Goal: Task Accomplishment & Management: Manage account settings

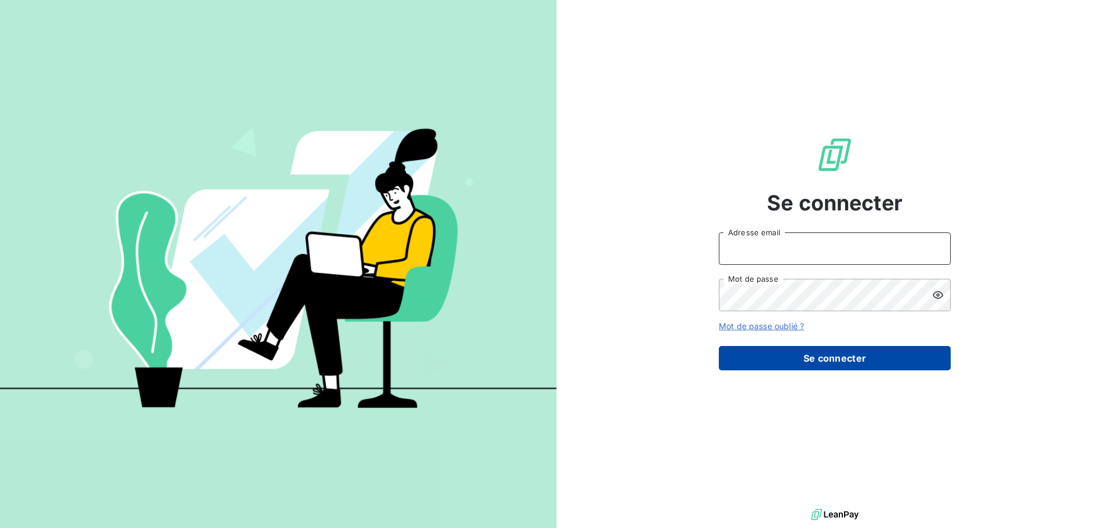
type input "[EMAIL_ADDRESS][DOMAIN_NAME]"
click at [831, 356] on button "Se connecter" at bounding box center [835, 358] width 232 height 24
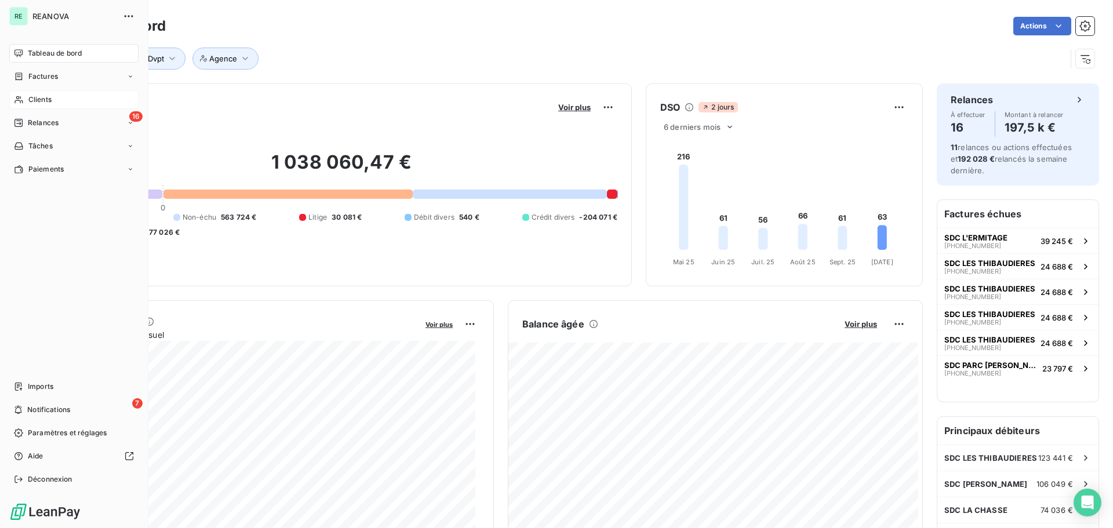
click at [28, 103] on span "Clients" at bounding box center [39, 100] width 23 height 10
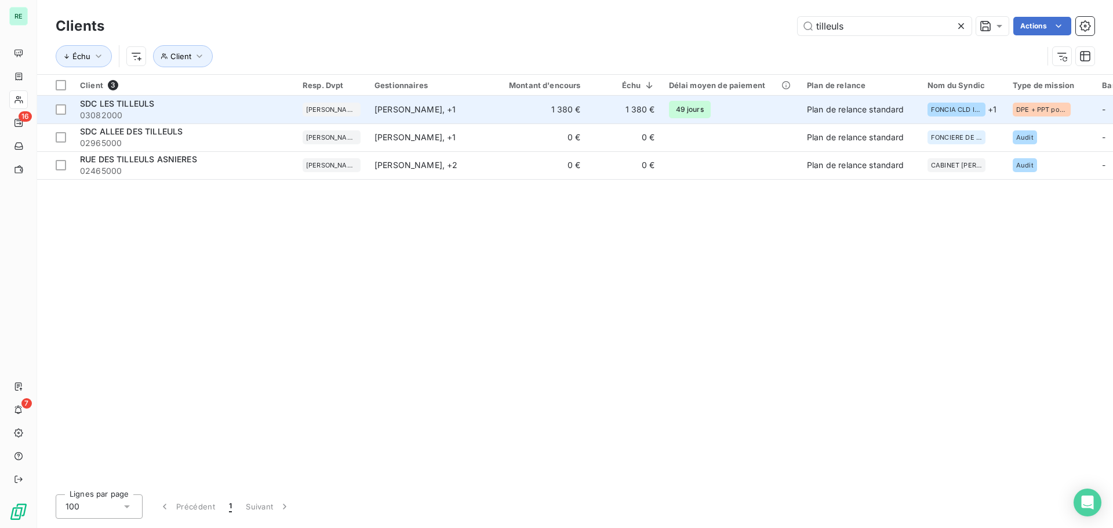
type input "tilleuls"
click at [136, 104] on span "SDC LES TILLEULS" at bounding box center [117, 104] width 74 height 10
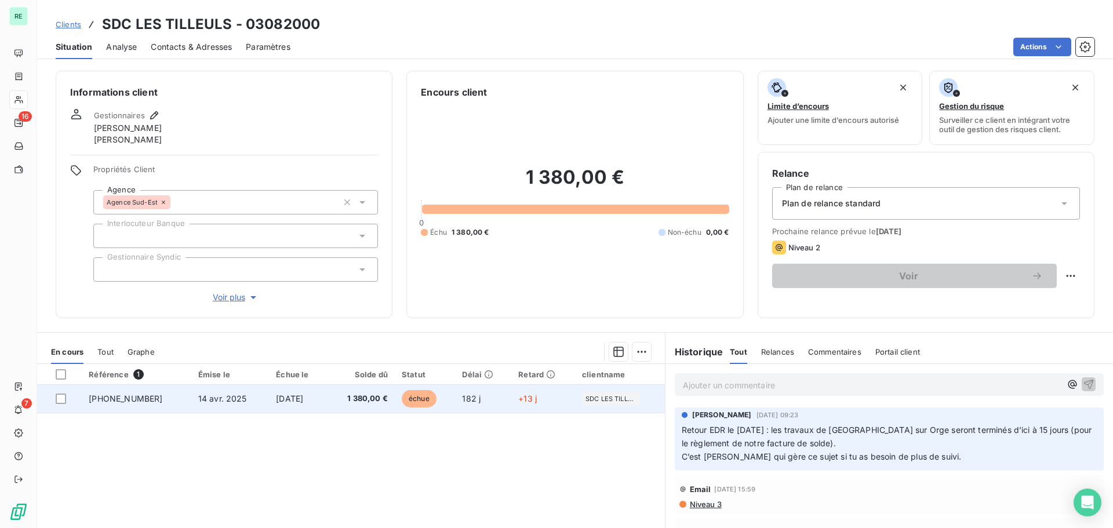
click at [128, 393] on td "[PHONE_NUMBER]" at bounding box center [136, 399] width 109 height 28
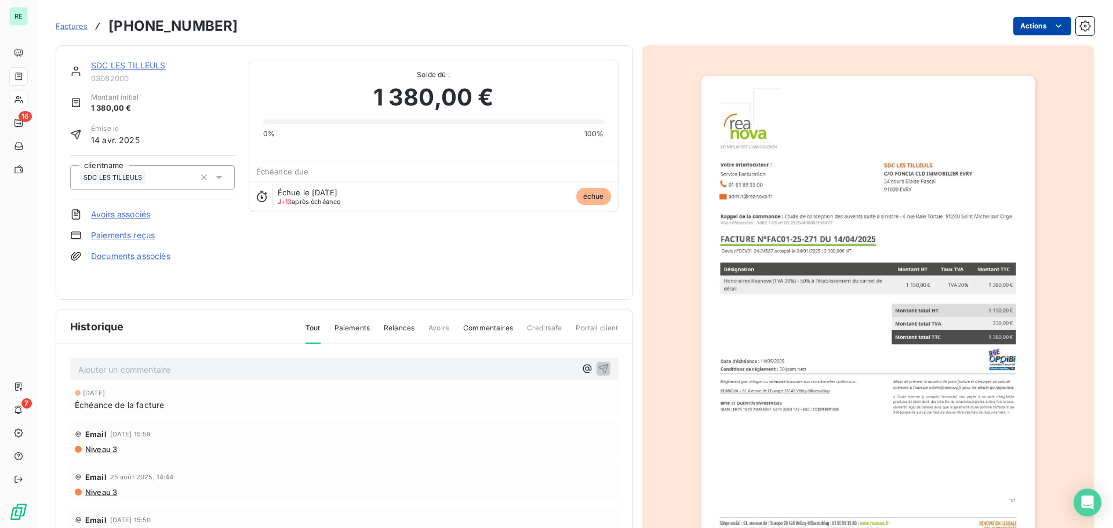
click at [1037, 32] on html "RE 16 7 Factures [PHONE_NUMBER] Actions SDC LES TILLEULS 03082000 Montant initi…" at bounding box center [556, 264] width 1113 height 528
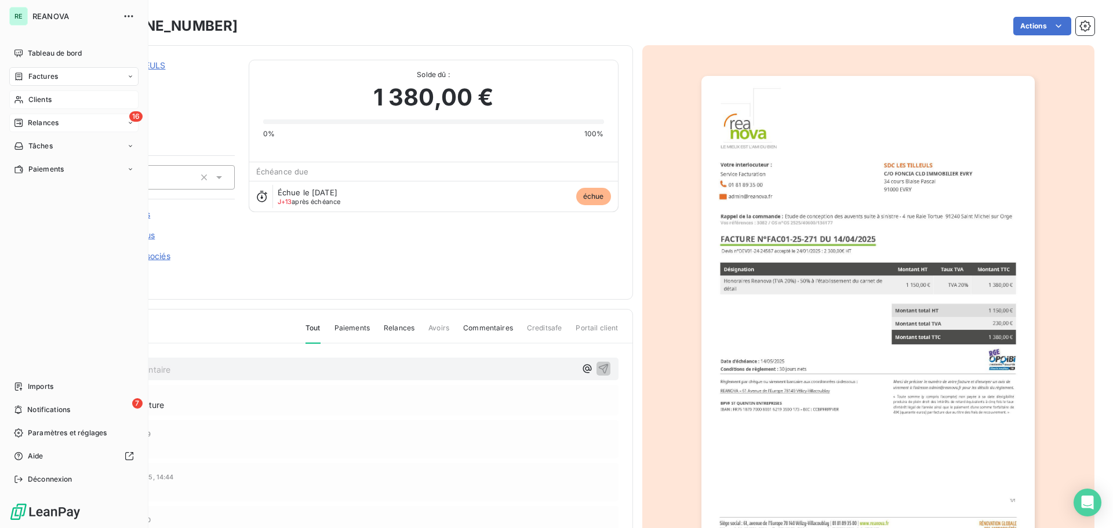
click at [23, 117] on html "RE REANOVA Tableau de bord Factures Clients 16 Relances Tâches Paiements Import…" at bounding box center [556, 264] width 1113 height 528
click at [37, 114] on div "16 Relances" at bounding box center [73, 123] width 129 height 19
click at [56, 121] on span "Relances" at bounding box center [43, 123] width 31 height 10
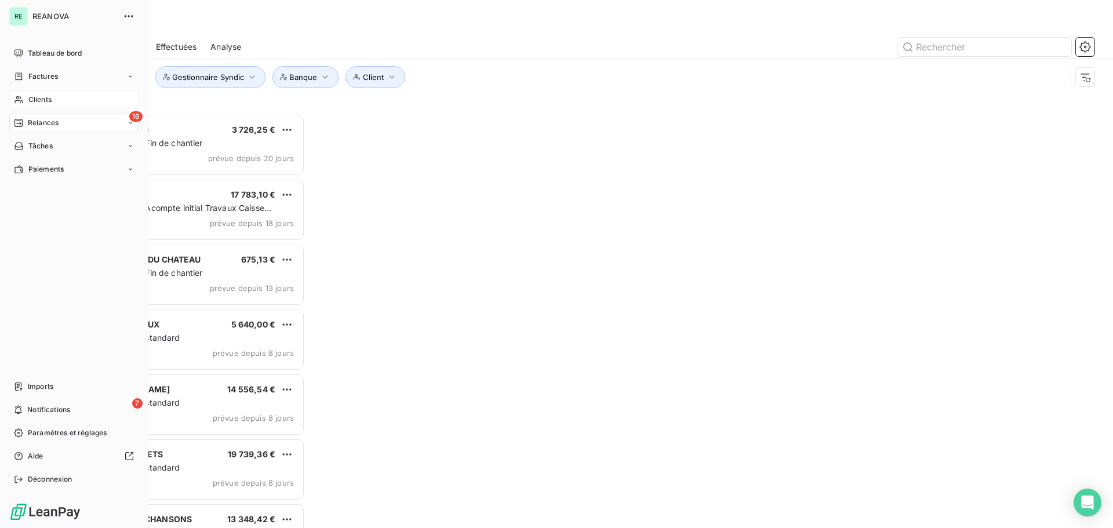
scroll to position [406, 241]
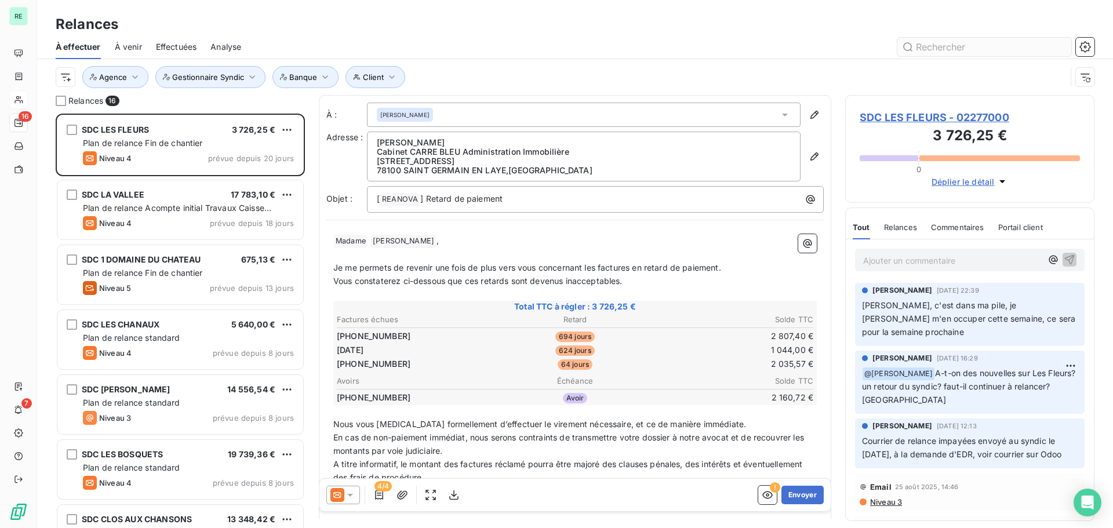
click at [949, 42] on input "text" at bounding box center [985, 47] width 174 height 19
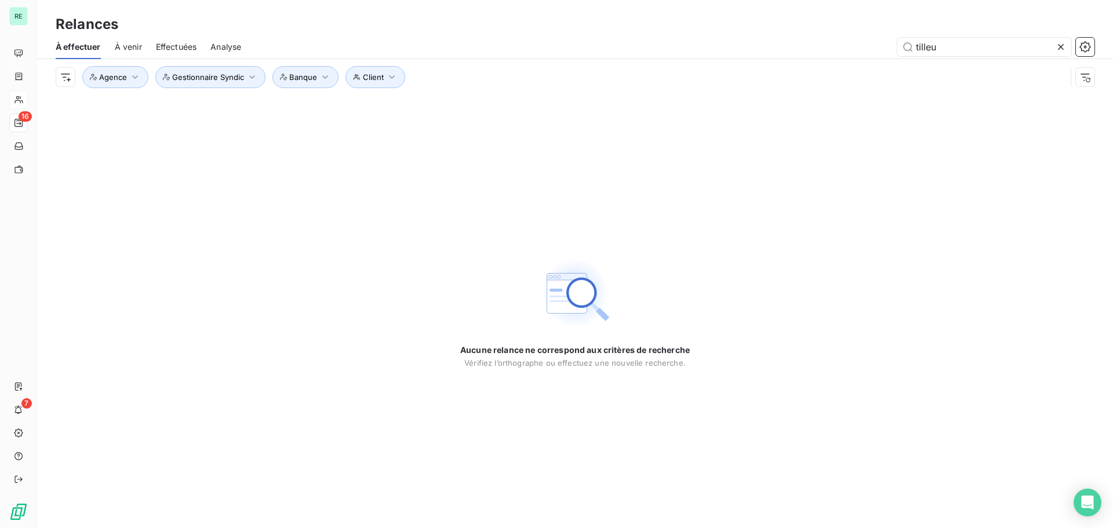
type input "tilleu"
click at [1062, 45] on icon at bounding box center [1061, 47] width 12 height 12
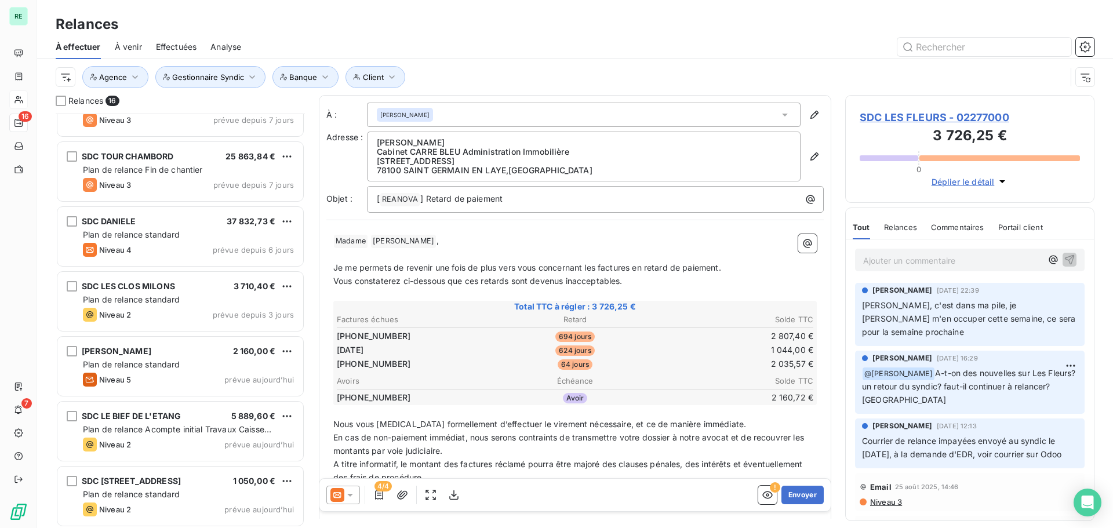
scroll to position [625, 0]
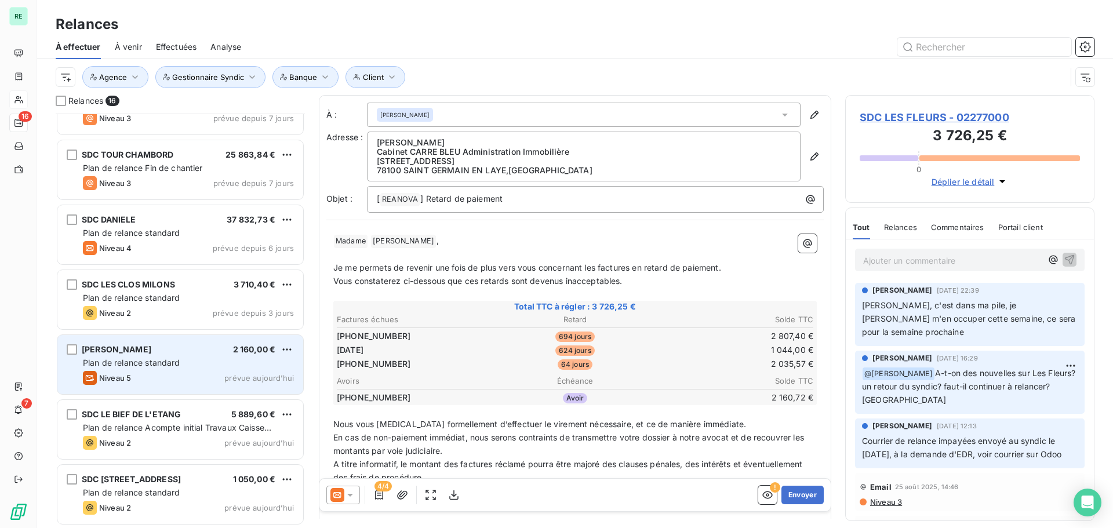
click at [165, 362] on span "Plan de relance standard" at bounding box center [131, 363] width 97 height 10
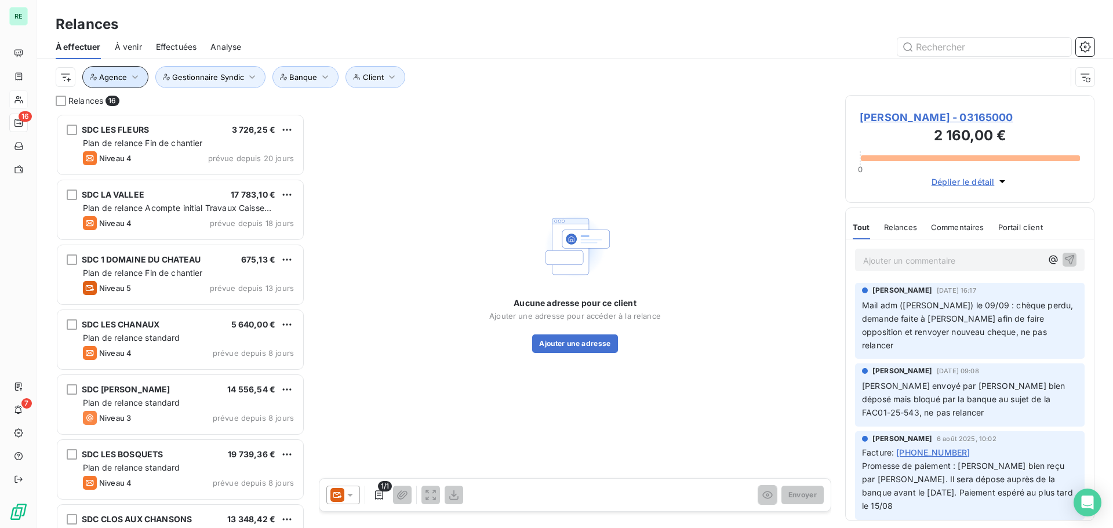
click at [128, 77] on button "Agence" at bounding box center [115, 77] width 66 height 22
click at [128, 75] on button "Agence" at bounding box center [115, 77] width 66 height 22
click at [68, 78] on html "RE 16 7 Relances À effectuer À venir Effectuées Analyse Client Agence Gestionna…" at bounding box center [556, 264] width 1113 height 528
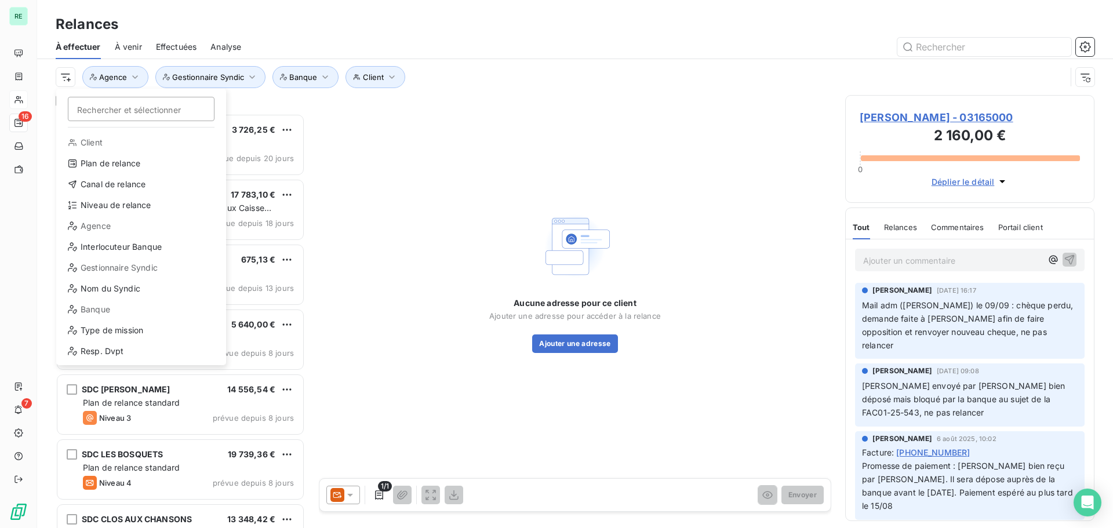
click at [307, 33] on html "RE 16 7 Relances À effectuer À venir Effectuées Analyse Rechercher et sélection…" at bounding box center [556, 264] width 1113 height 528
click at [70, 75] on html "RE 16 7 Relances À effectuer À venir Effectuées Analyse Rechercher et sélection…" at bounding box center [556, 264] width 1113 height 528
click at [115, 202] on div "Niveau de relance" at bounding box center [141, 205] width 161 height 19
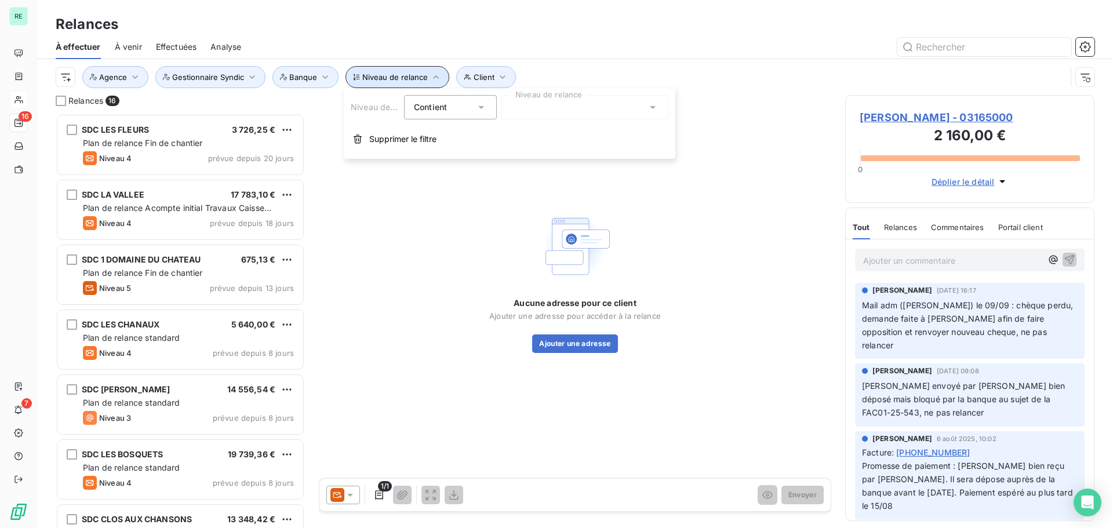
click at [423, 79] on span "Niveau de relance" at bounding box center [395, 76] width 66 height 9
click at [426, 79] on button "Niveau de relance" at bounding box center [398, 77] width 104 height 22
click at [551, 106] on div at bounding box center [585, 107] width 167 height 24
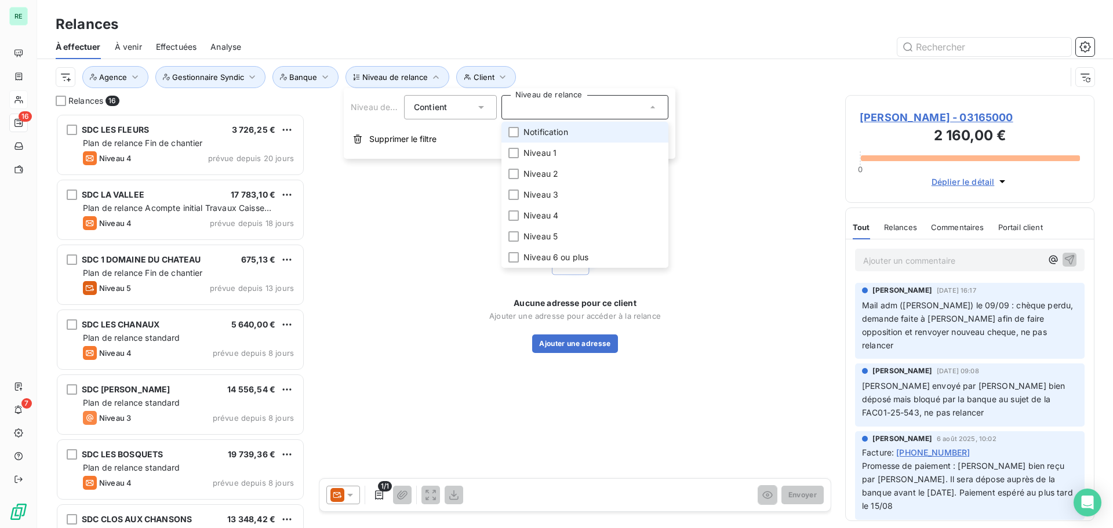
click at [520, 123] on li "Notification" at bounding box center [585, 132] width 167 height 21
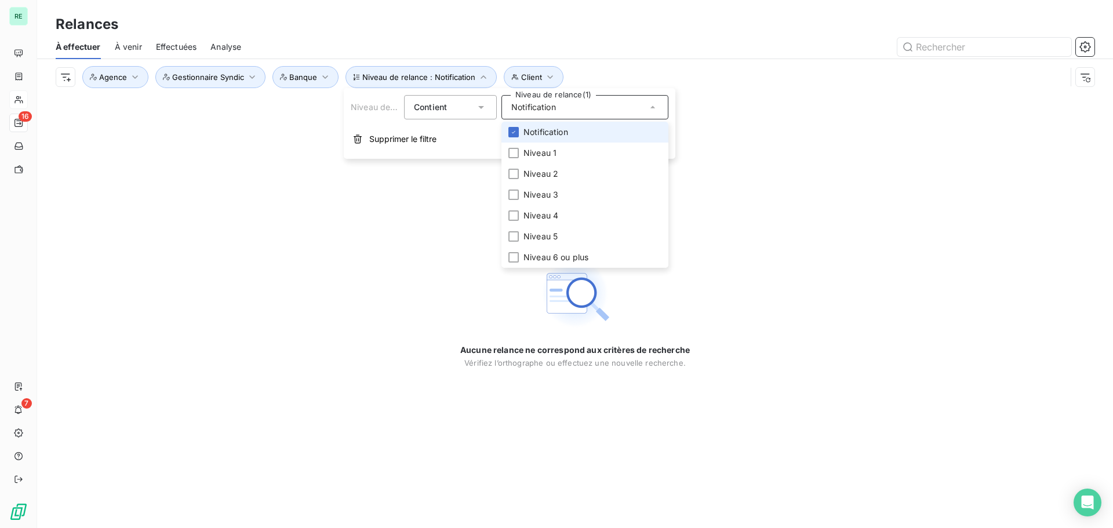
click at [525, 126] on li "Notification" at bounding box center [585, 132] width 167 height 21
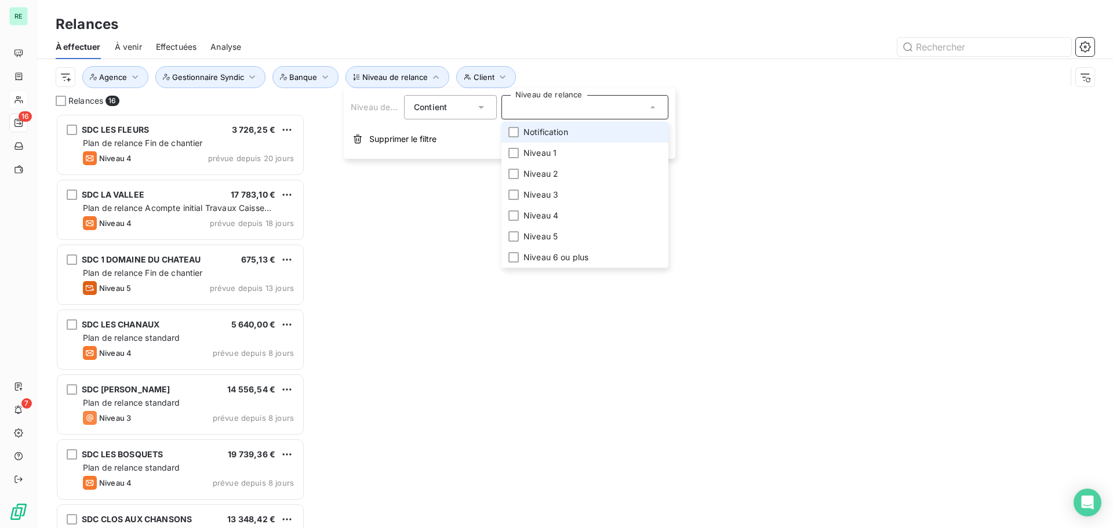
scroll to position [406, 241]
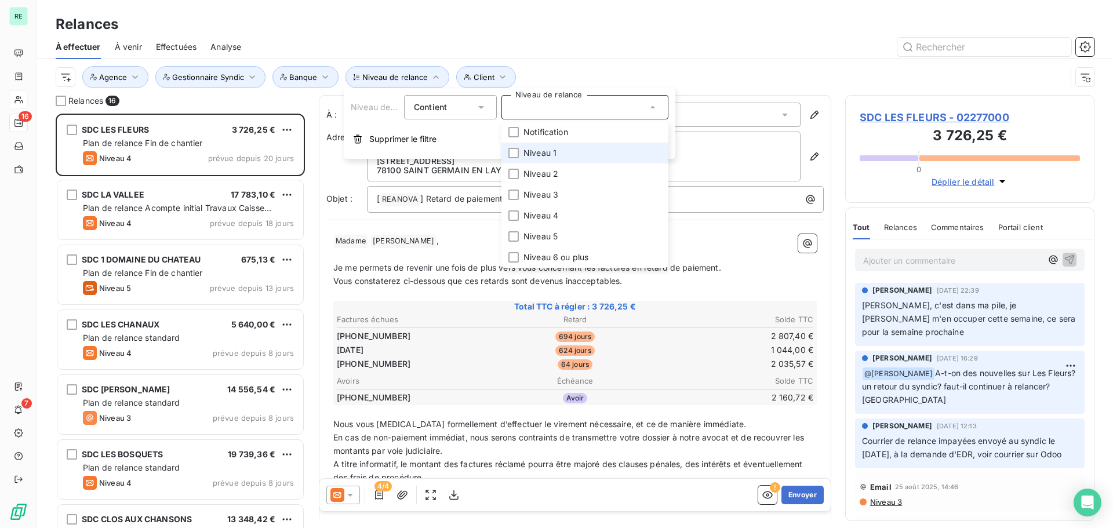
click at [525, 151] on span "Niveau 1" at bounding box center [540, 153] width 33 height 12
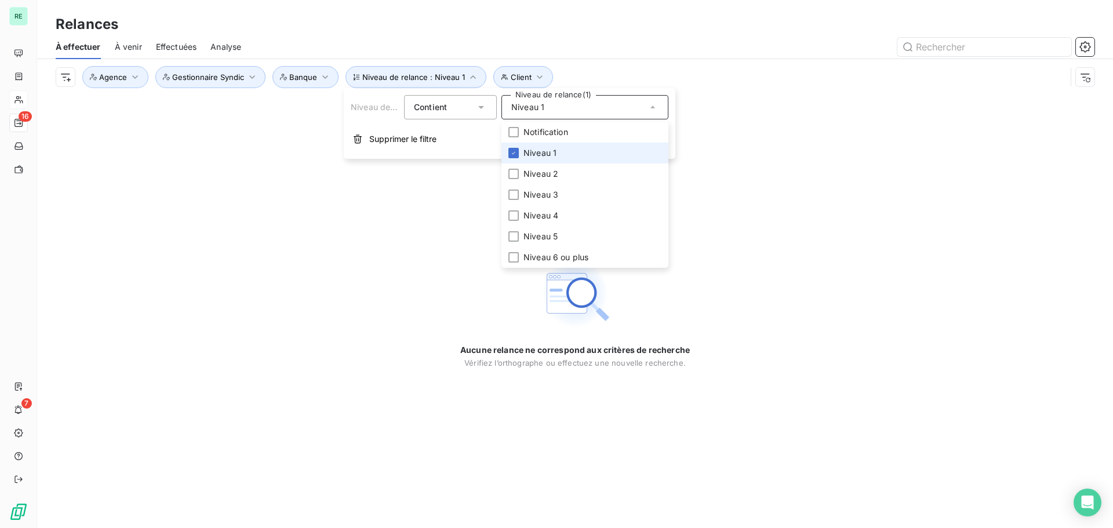
click at [528, 152] on span "Niveau 1" at bounding box center [540, 153] width 33 height 12
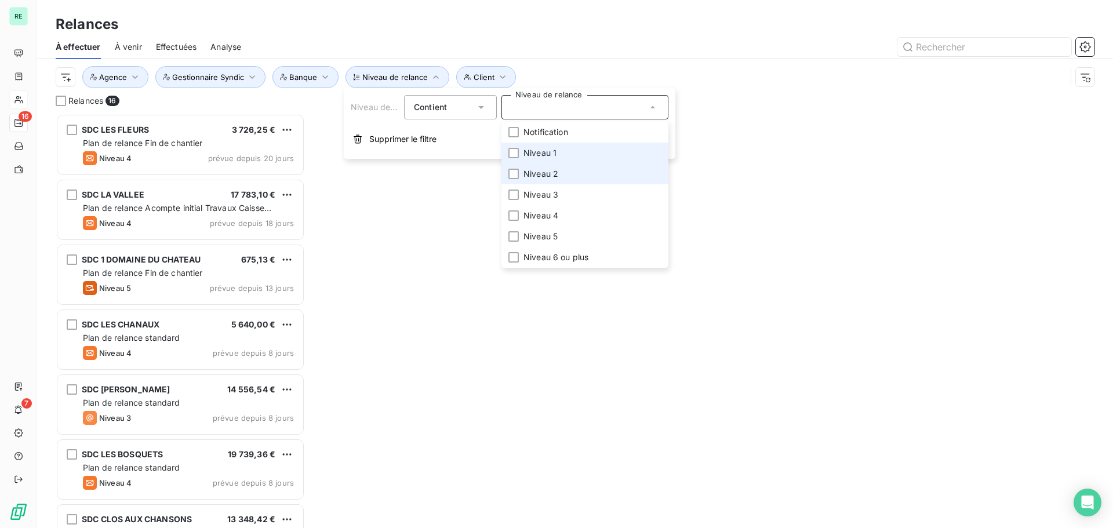
scroll to position [406, 241]
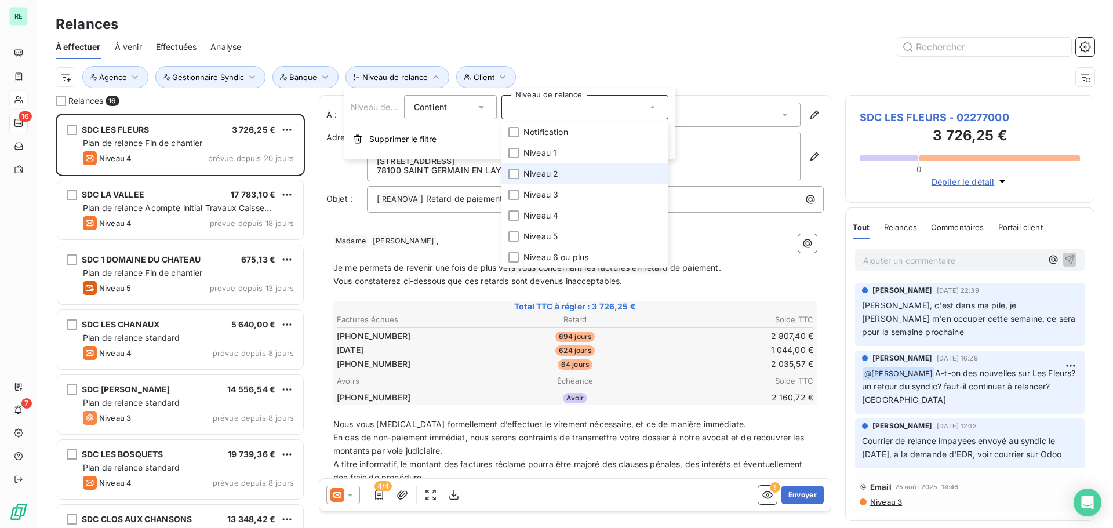
click at [523, 172] on li "Niveau 2" at bounding box center [585, 174] width 167 height 21
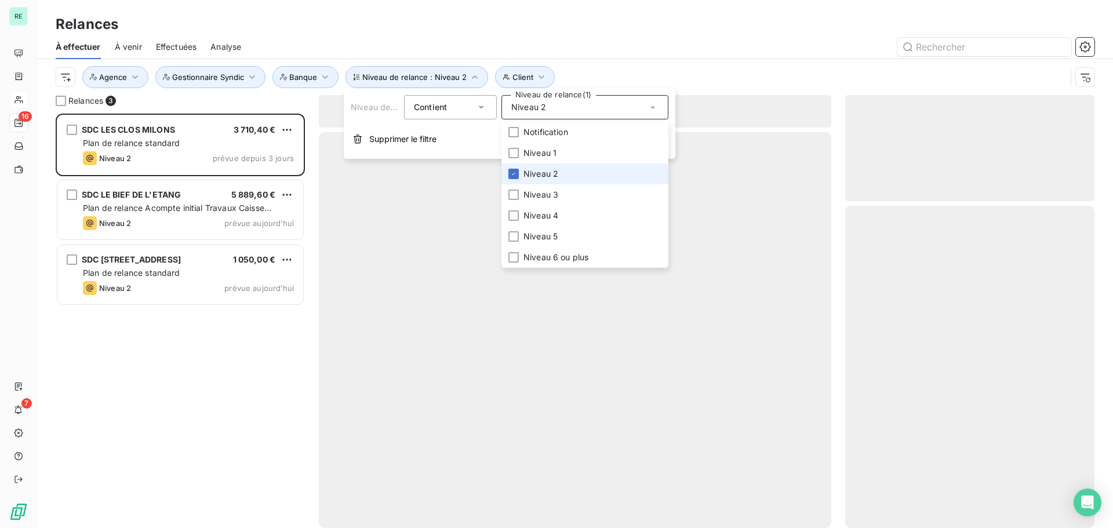
scroll to position [406, 241]
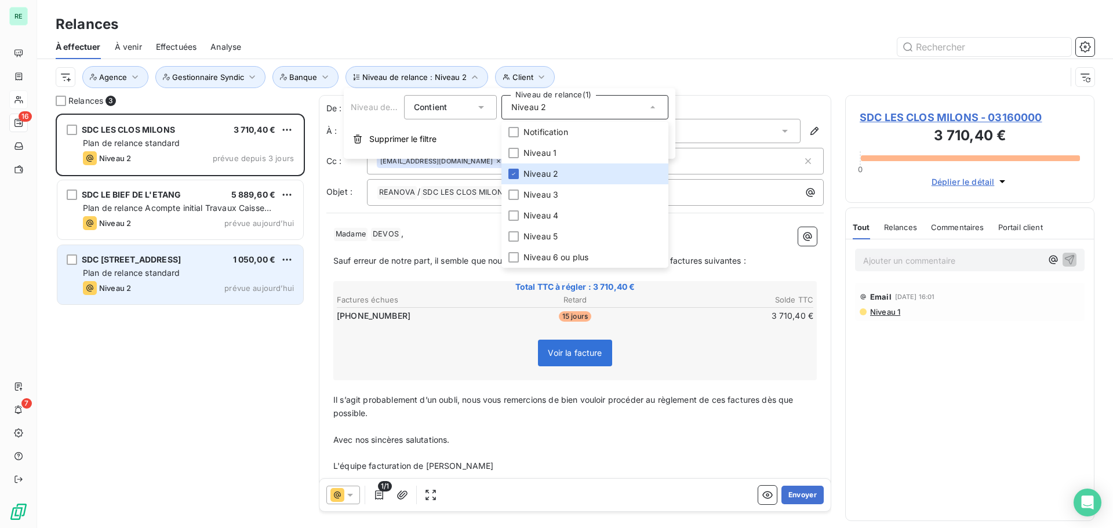
click at [191, 267] on div "Plan de relance standard" at bounding box center [188, 273] width 211 height 12
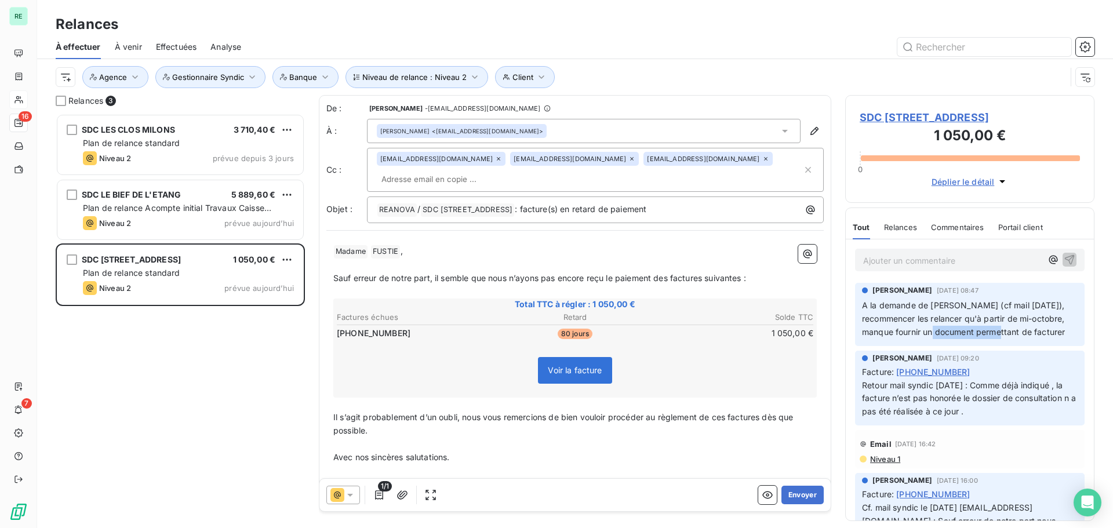
drag, startPoint x: 937, startPoint y: 329, endPoint x: 1009, endPoint y: 340, distance: 72.7
click at [1009, 340] on div "[PERSON_NAME] [DATE] 08:47 A la demande de [PERSON_NAME] (cf mail [DATE]), reco…" at bounding box center [970, 314] width 230 height 63
click at [1014, 343] on div "[PERSON_NAME] [DATE] 08:47 A la demande de [PERSON_NAME] (cf mail [DATE]), reco…" at bounding box center [970, 314] width 230 height 63
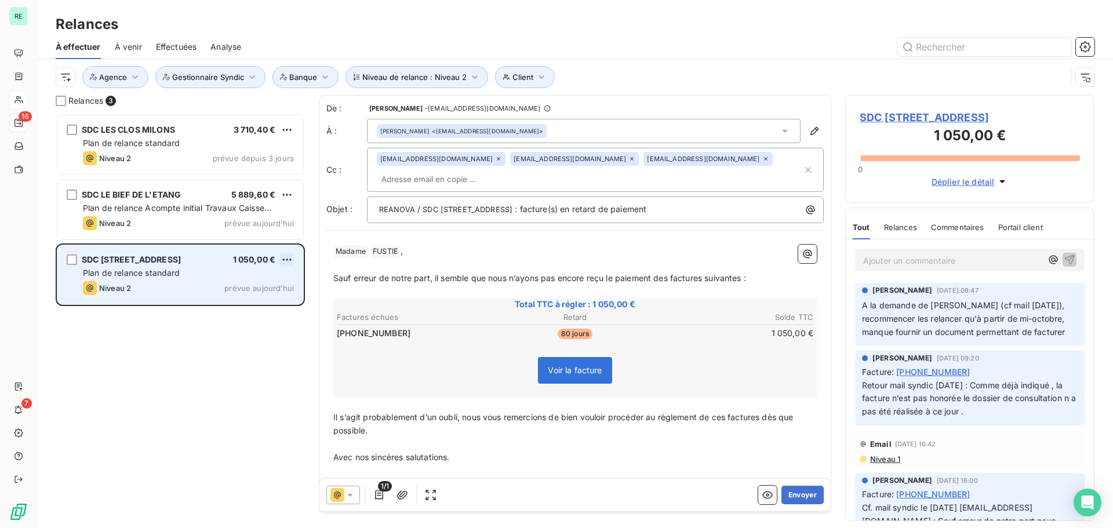
click at [289, 257] on html "RE 16 7 Relances À effectuer À venir Effectuées Analyse Niveau de relance : Niv…" at bounding box center [556, 264] width 1113 height 528
click at [235, 282] on div "Replanifier cette action" at bounding box center [237, 283] width 104 height 19
select select "9"
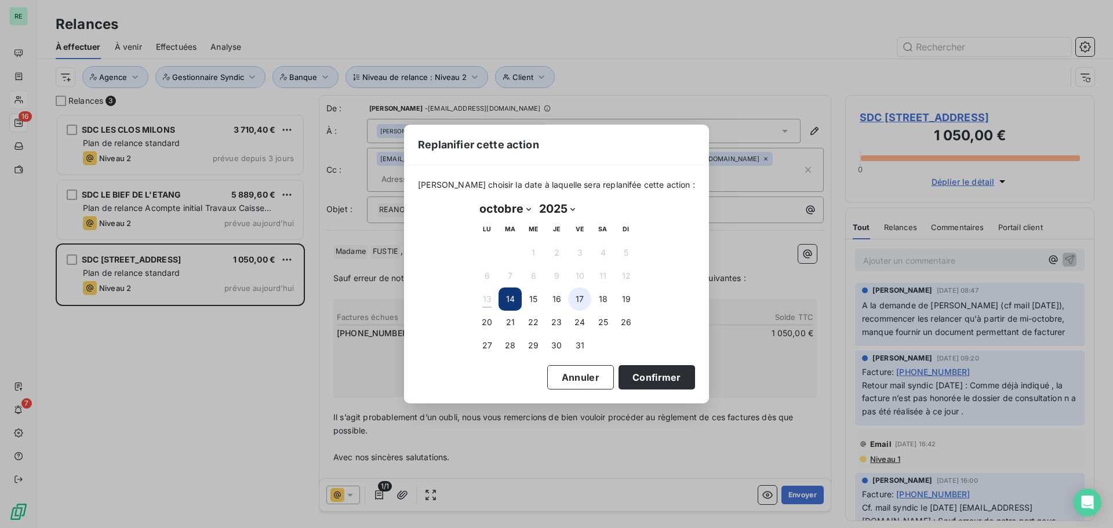
click at [586, 299] on button "17" at bounding box center [579, 299] width 23 height 23
click at [634, 379] on button "Confirmer" at bounding box center [657, 377] width 77 height 24
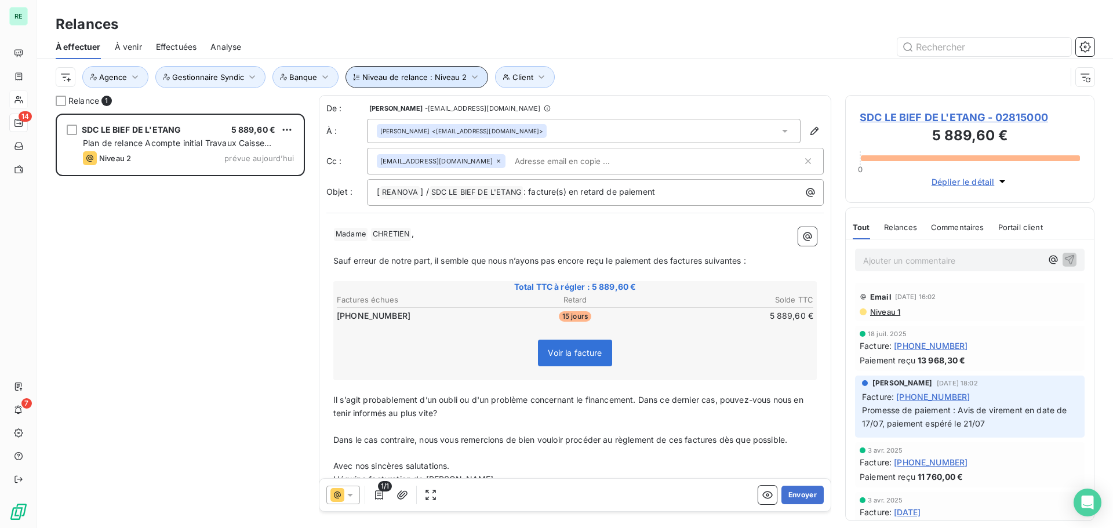
click at [444, 75] on span "Niveau de relance : Niveau 2" at bounding box center [414, 76] width 104 height 9
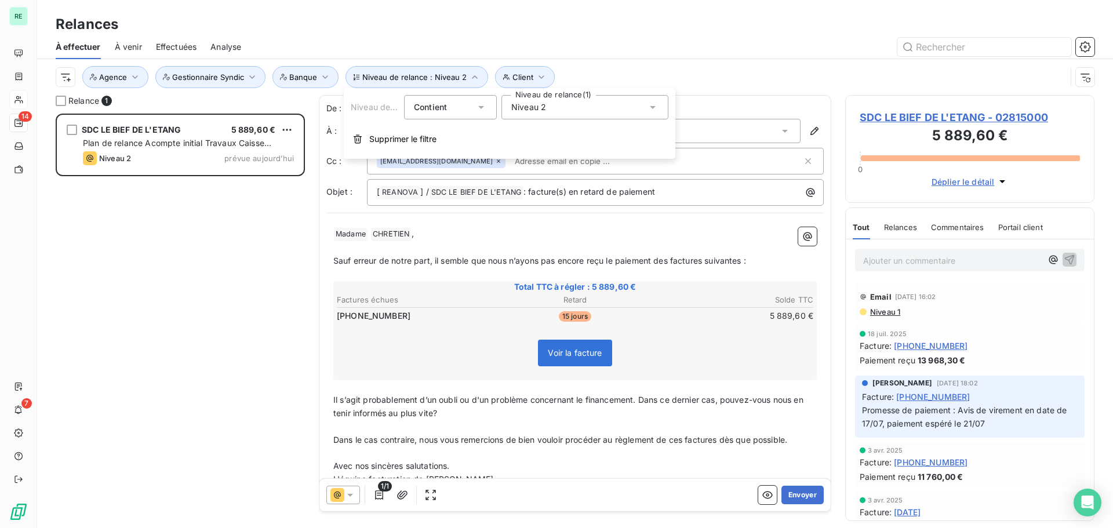
click at [552, 108] on div "Niveau 2" at bounding box center [585, 107] width 167 height 24
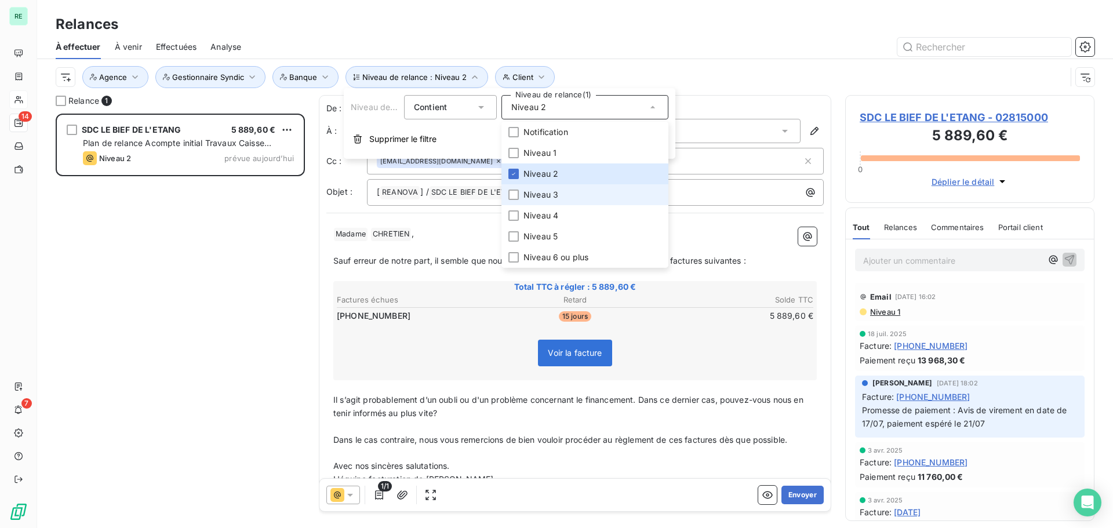
click at [520, 197] on li "Niveau 3" at bounding box center [585, 194] width 167 height 21
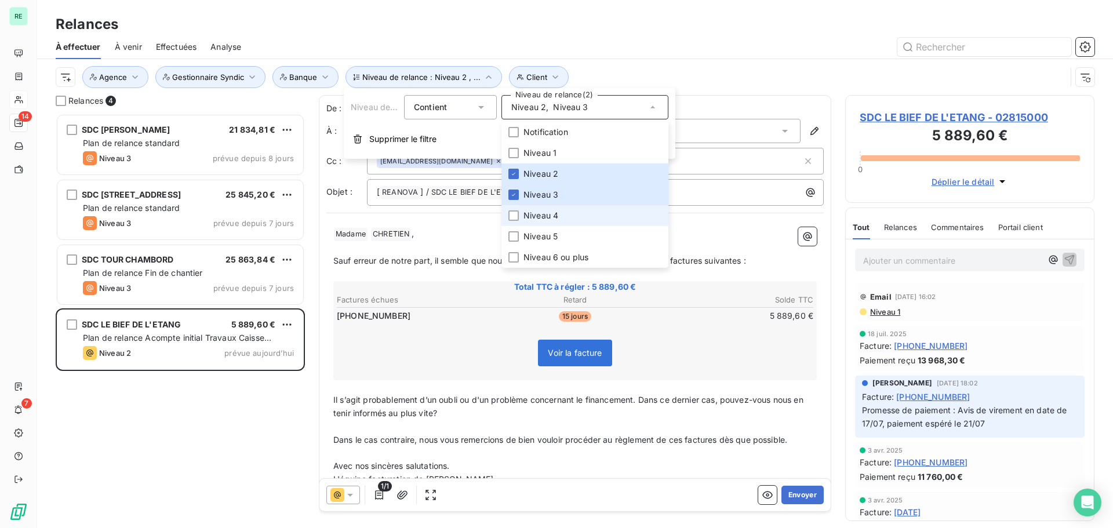
scroll to position [406, 241]
click at [521, 212] on li "Niveau 4" at bounding box center [585, 215] width 167 height 21
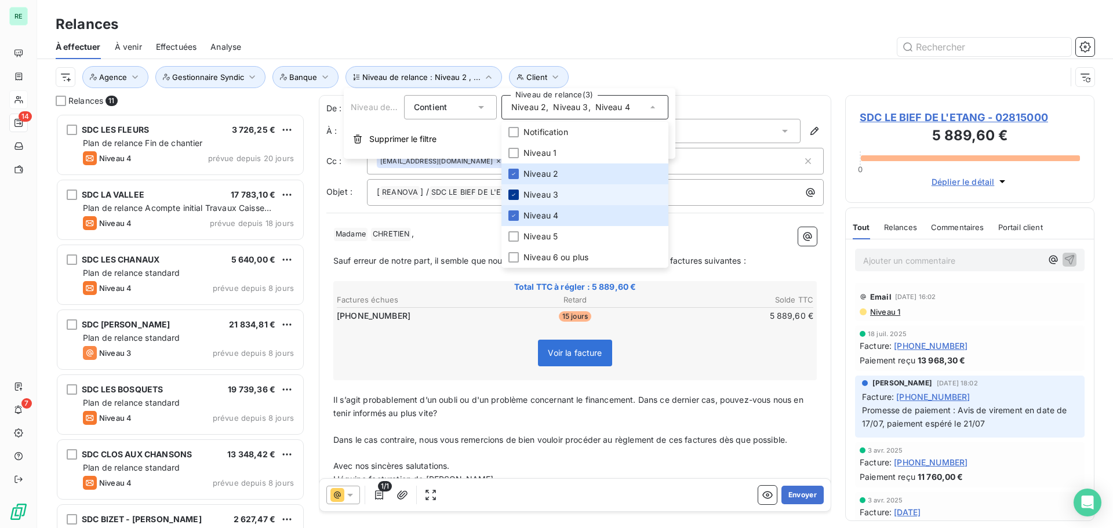
click at [513, 187] on li "Niveau 3" at bounding box center [585, 194] width 167 height 21
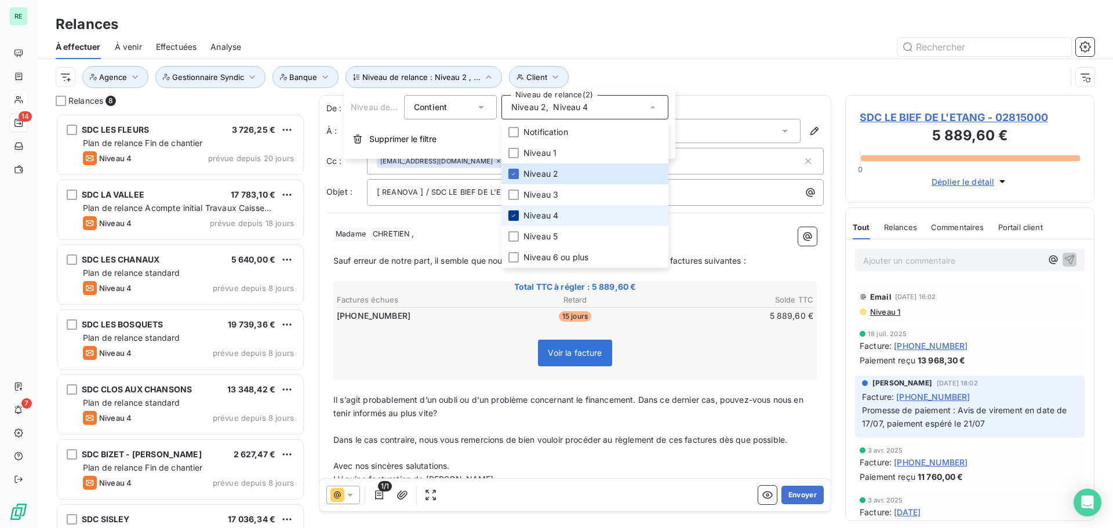
click at [516, 218] on icon at bounding box center [513, 215] width 7 height 7
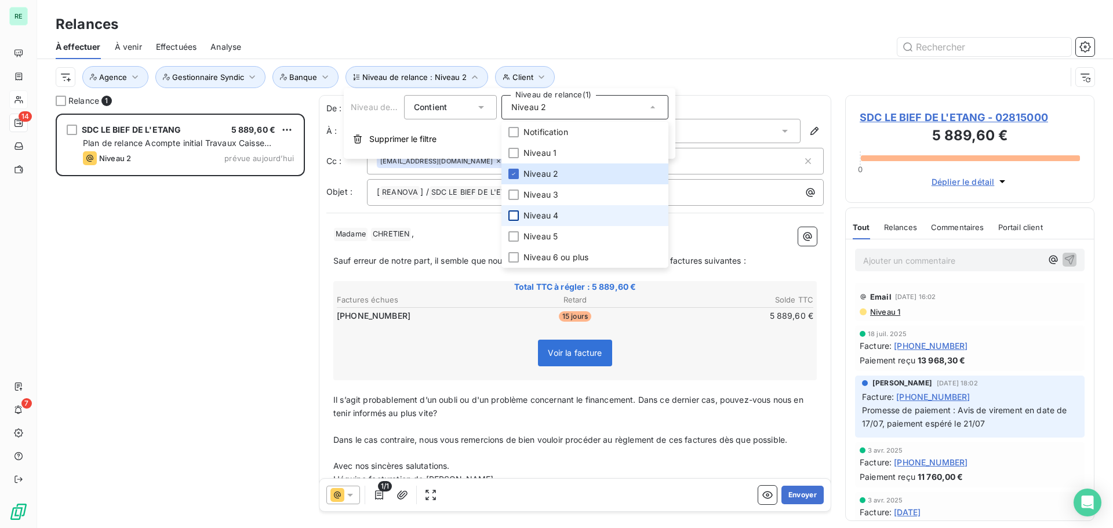
drag, startPoint x: 633, startPoint y: 45, endPoint x: 584, endPoint y: 7, distance: 62.1
click at [634, 43] on div at bounding box center [675, 47] width 840 height 19
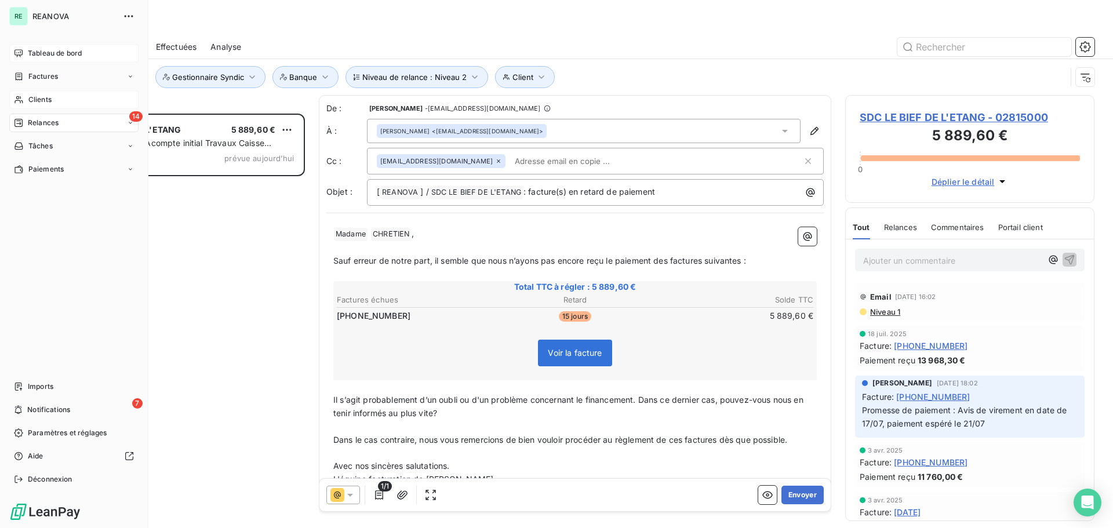
click at [35, 53] on span "Tableau de bord" at bounding box center [55, 53] width 54 height 10
